Goal: Information Seeking & Learning: Understand process/instructions

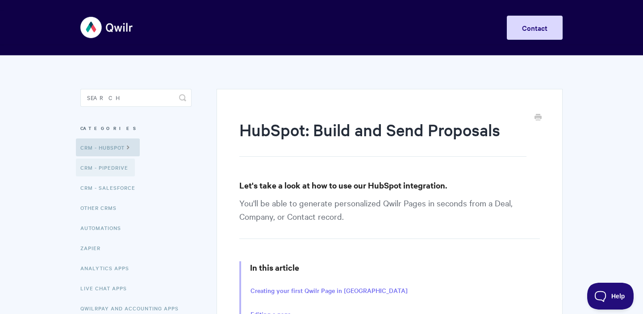
click at [108, 166] on link "CRM - Pipedrive" at bounding box center [105, 168] width 59 height 18
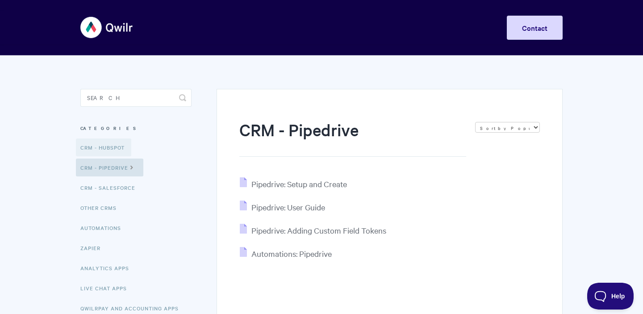
click at [123, 145] on link "CRM - HubSpot" at bounding box center [103, 148] width 55 height 18
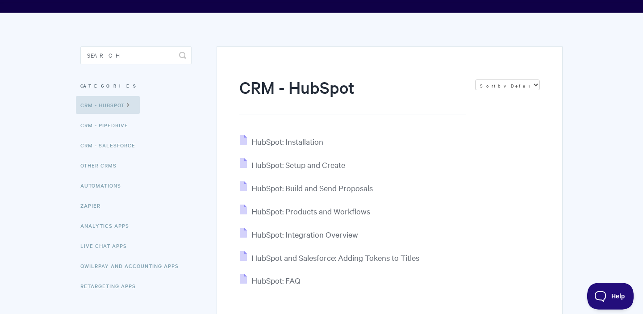
scroll to position [43, 0]
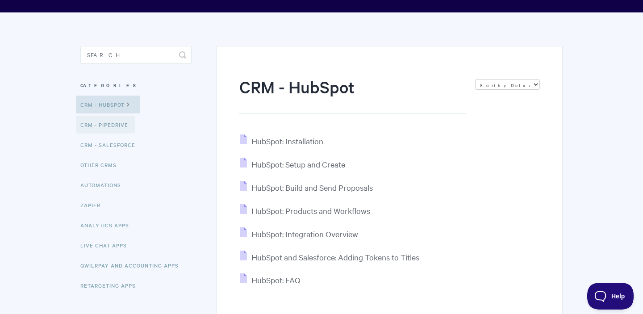
click at [115, 123] on link "CRM - Pipedrive" at bounding box center [105, 125] width 59 height 18
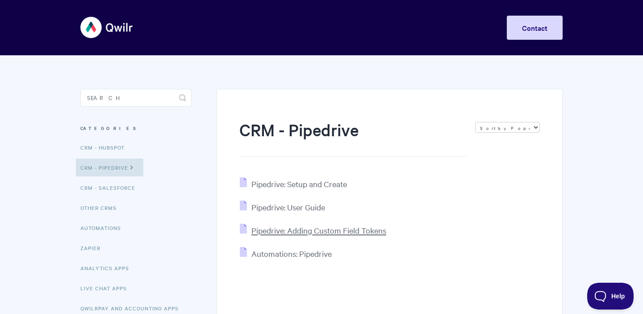
click at [345, 235] on span "Pipedrive: Adding Custom Field Tokens" at bounding box center [319, 230] width 135 height 10
click at [123, 186] on link "CRM - Salesforce" at bounding box center [109, 188] width 66 height 18
click at [120, 143] on link "CRM - HubSpot" at bounding box center [103, 148] width 55 height 18
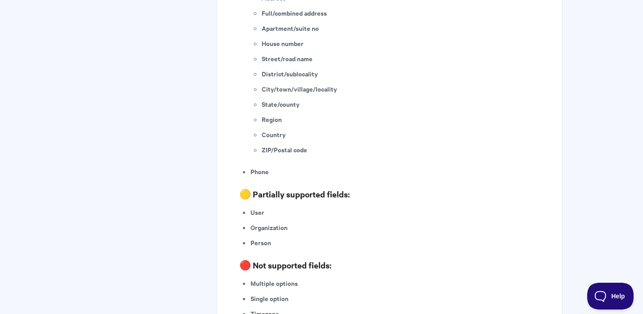
scroll to position [1713, 0]
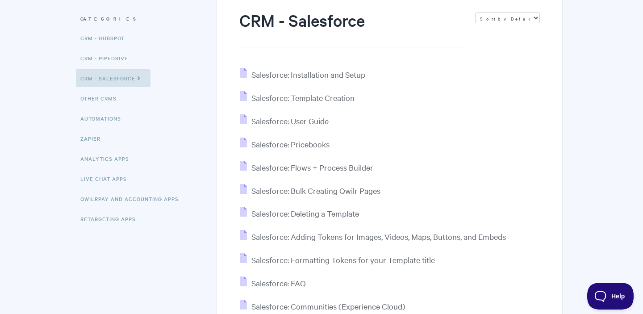
scroll to position [101, 0]
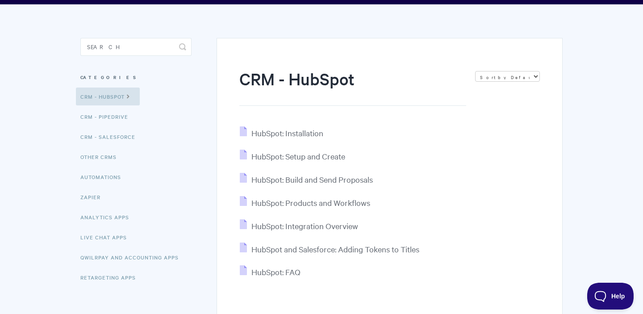
scroll to position [51, 0]
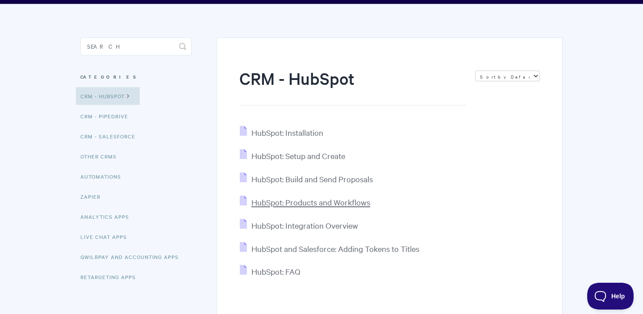
click at [340, 204] on span "HubSpot: Products and Workflows" at bounding box center [311, 202] width 119 height 10
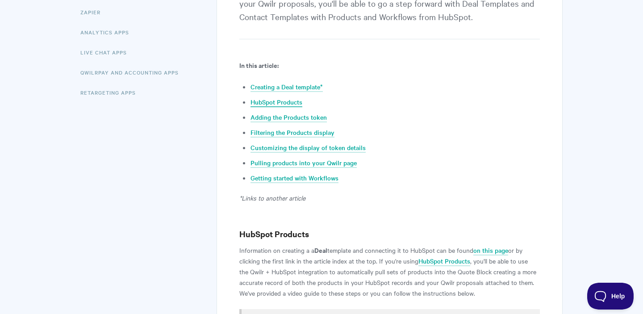
click at [290, 99] on link "HubSpot Products" at bounding box center [277, 102] width 52 height 10
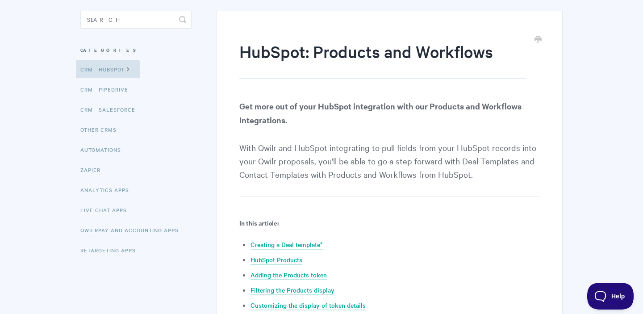
scroll to position [67, 0]
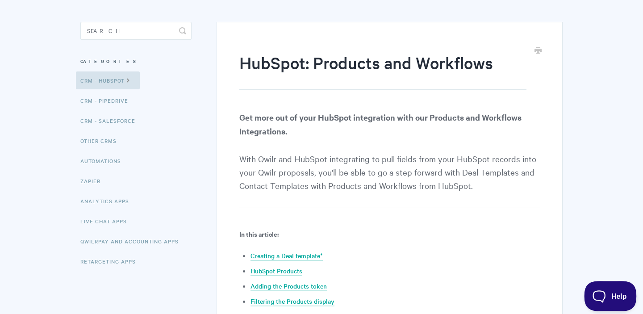
click at [594, 289] on button "Help" at bounding box center [608, 294] width 46 height 27
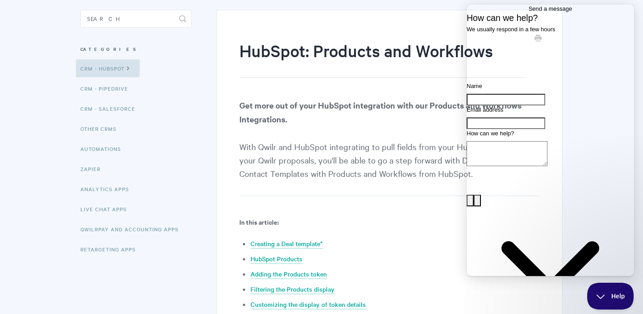
scroll to position [0, 0]
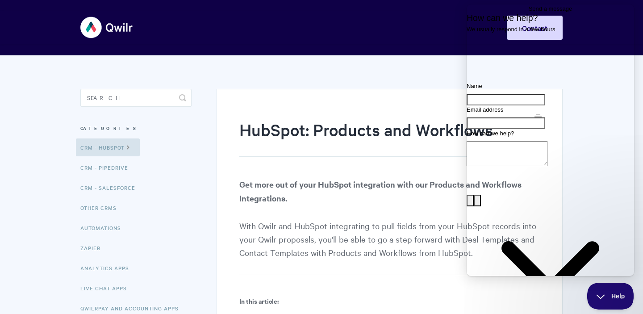
click at [421, 135] on h1 "HubSpot: Products and Workflows" at bounding box center [383, 137] width 287 height 38
click at [611, 294] on span "Help" at bounding box center [608, 294] width 46 height 6
